Goal: Task Accomplishment & Management: Use online tool/utility

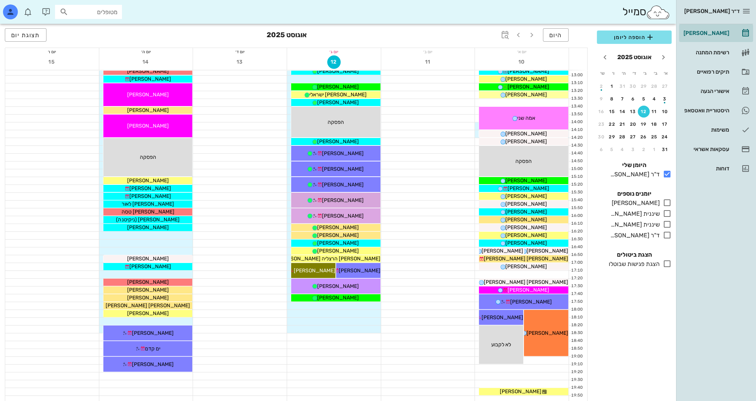
scroll to position [277, 0]
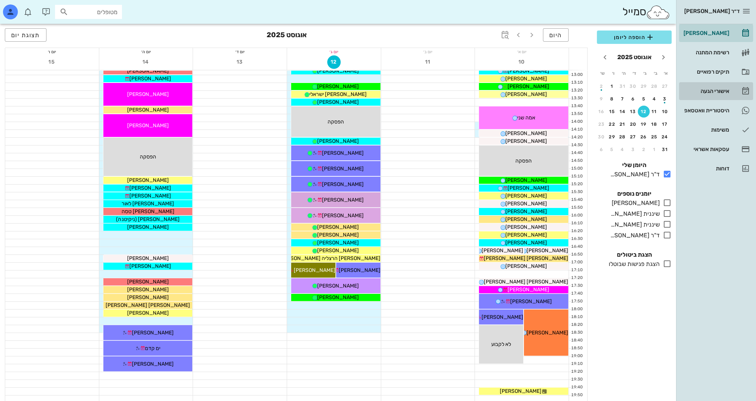
click at [720, 89] on div "אישורי הגעה" at bounding box center [705, 91] width 47 height 6
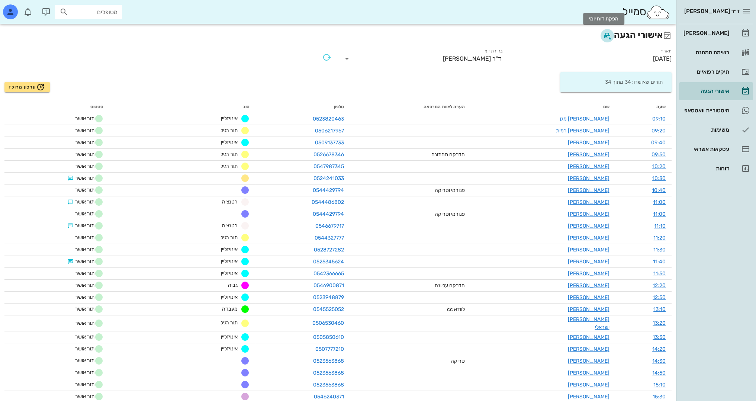
click at [606, 36] on icon "button" at bounding box center [607, 35] width 9 height 9
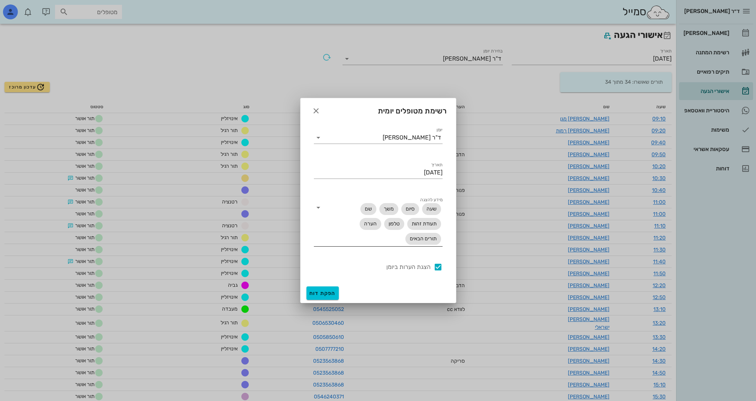
click at [320, 209] on icon at bounding box center [318, 207] width 9 height 9
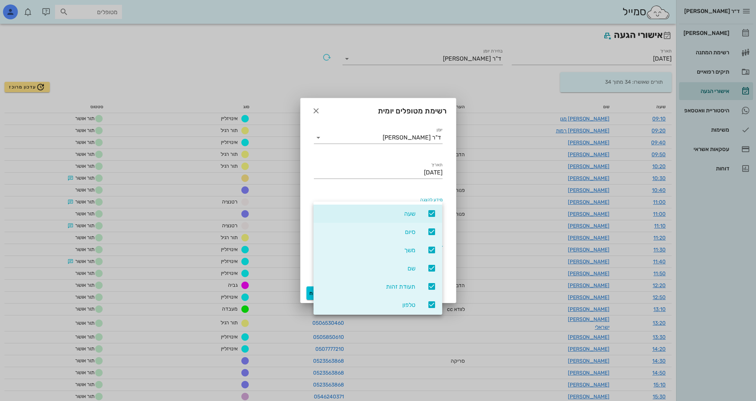
click at [430, 251] on icon at bounding box center [431, 250] width 9 height 9
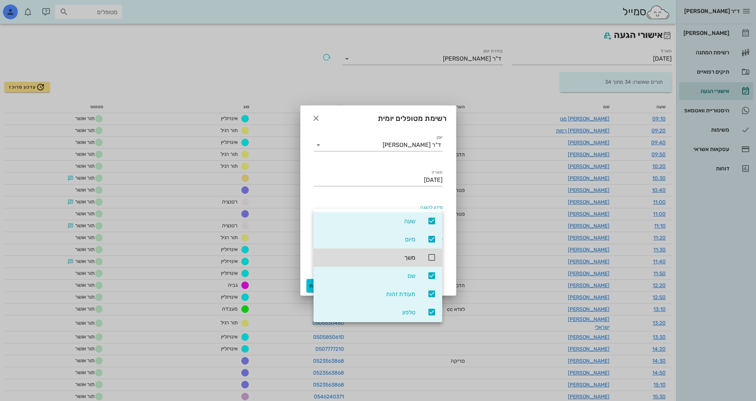
click at [431, 295] on icon at bounding box center [431, 293] width 9 height 9
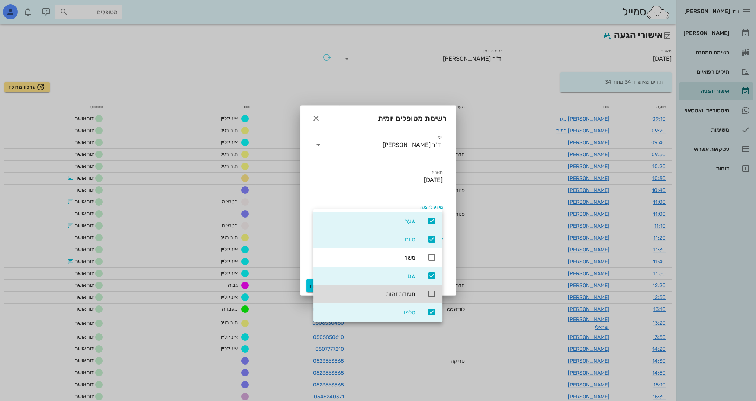
click at [429, 314] on icon at bounding box center [431, 312] width 9 height 9
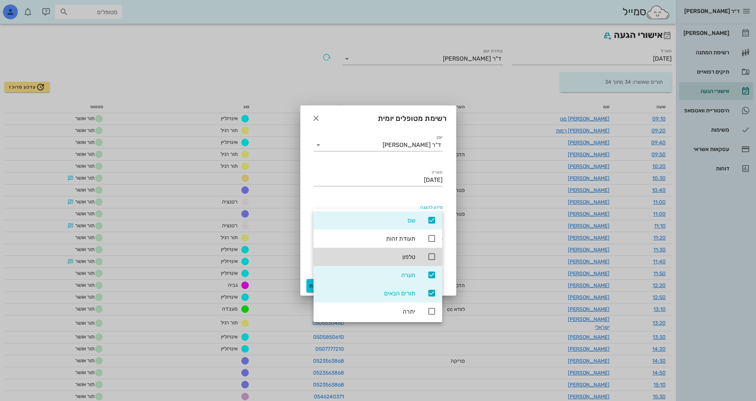
scroll to position [56, 0]
click at [433, 295] on icon at bounding box center [431, 292] width 9 height 9
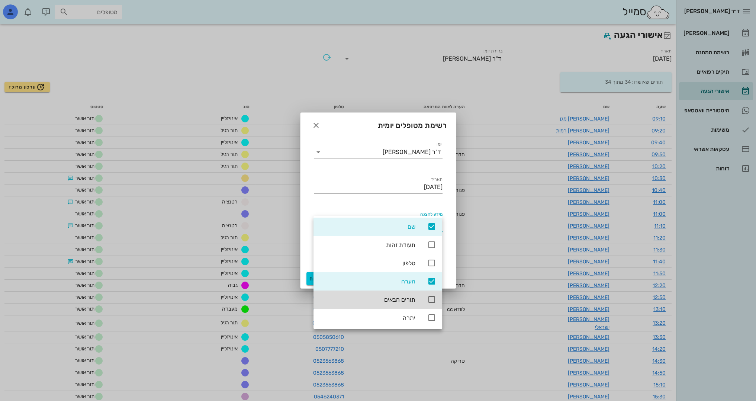
click at [363, 201] on div at bounding box center [378, 198] width 129 height 5
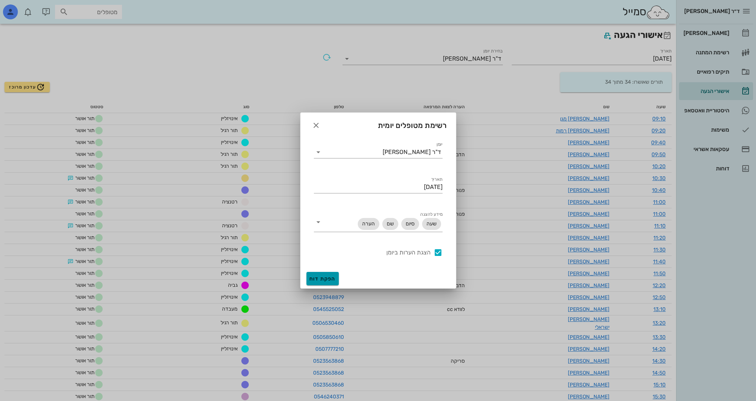
click at [326, 278] on span "הפקת דוח" at bounding box center [322, 279] width 26 height 6
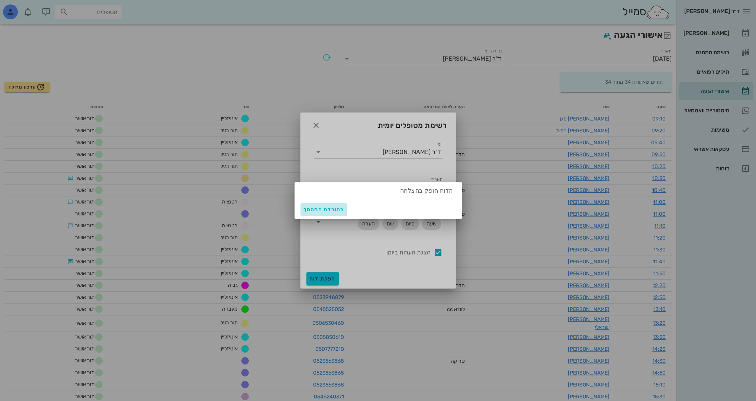
click at [341, 211] on span "להורדת המסמך" at bounding box center [324, 209] width 41 height 6
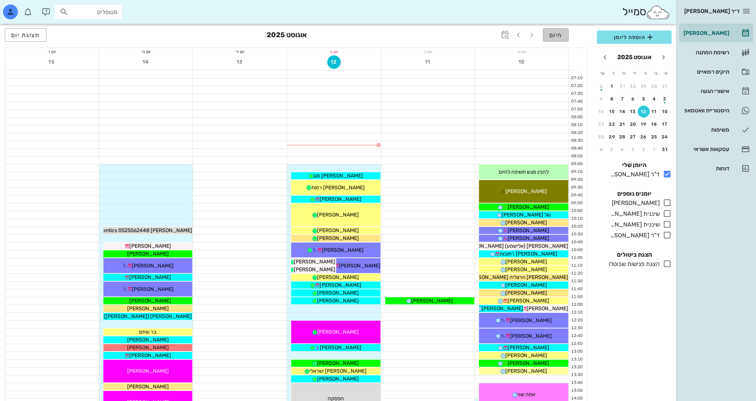
click at [554, 38] on button "היום" at bounding box center [556, 34] width 26 height 13
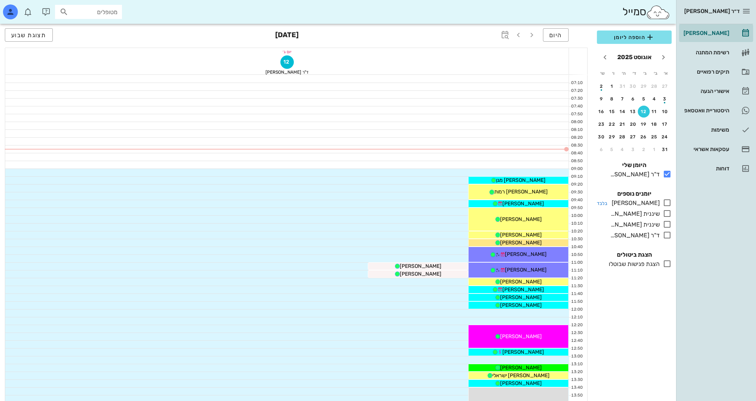
click at [671, 203] on icon at bounding box center [667, 202] width 9 height 9
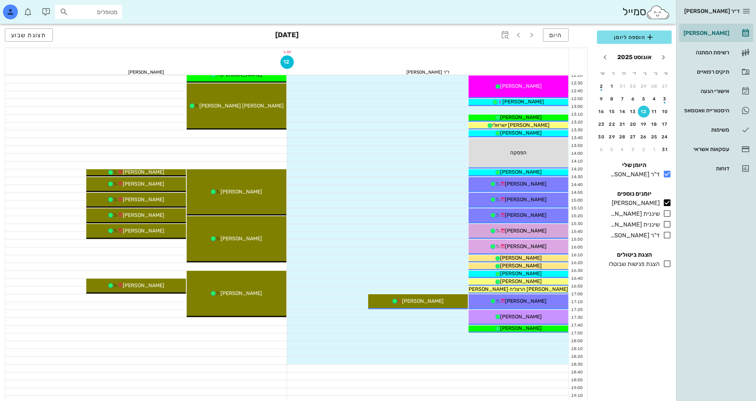
scroll to position [252, 0]
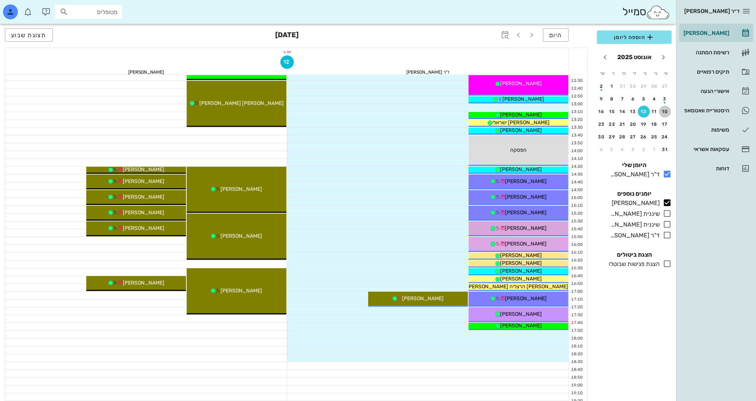
click at [667, 112] on div "10" at bounding box center [665, 111] width 12 height 5
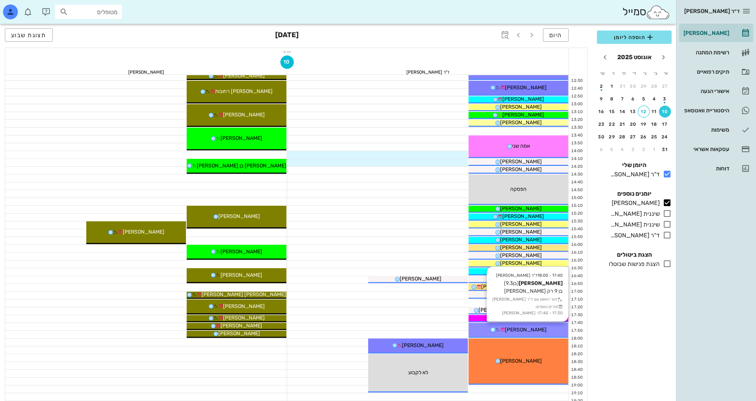
click at [527, 330] on span "[PERSON_NAME]" at bounding box center [526, 330] width 42 height 6
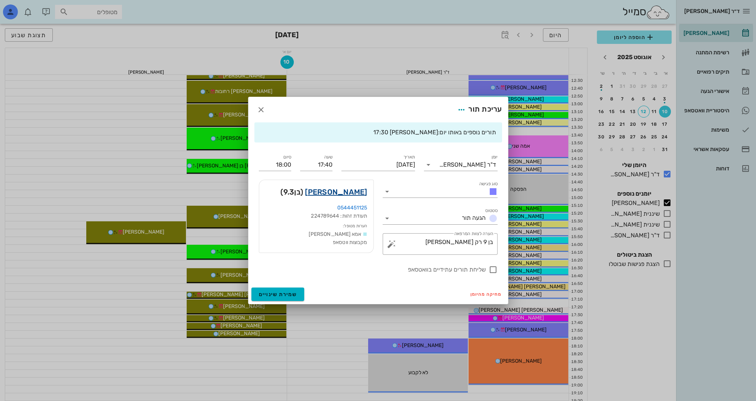
click at [351, 192] on link "[PERSON_NAME]" at bounding box center [336, 192] width 62 height 12
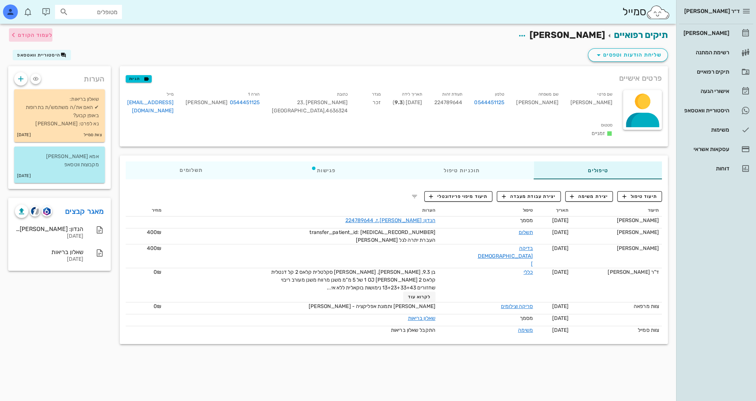
click at [39, 35] on span "לעמוד הקודם" at bounding box center [35, 35] width 35 height 6
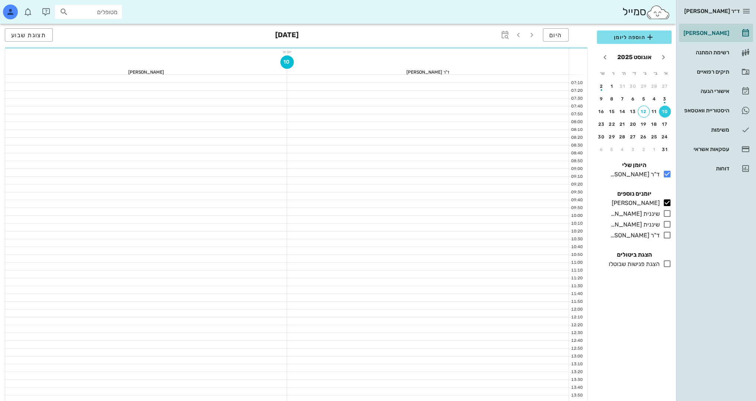
scroll to position [252, 0]
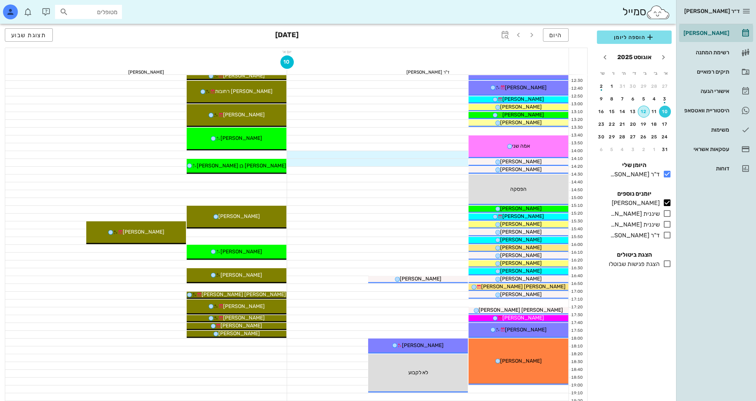
click at [643, 111] on div "12" at bounding box center [643, 111] width 11 height 5
